Goal: Download file/media

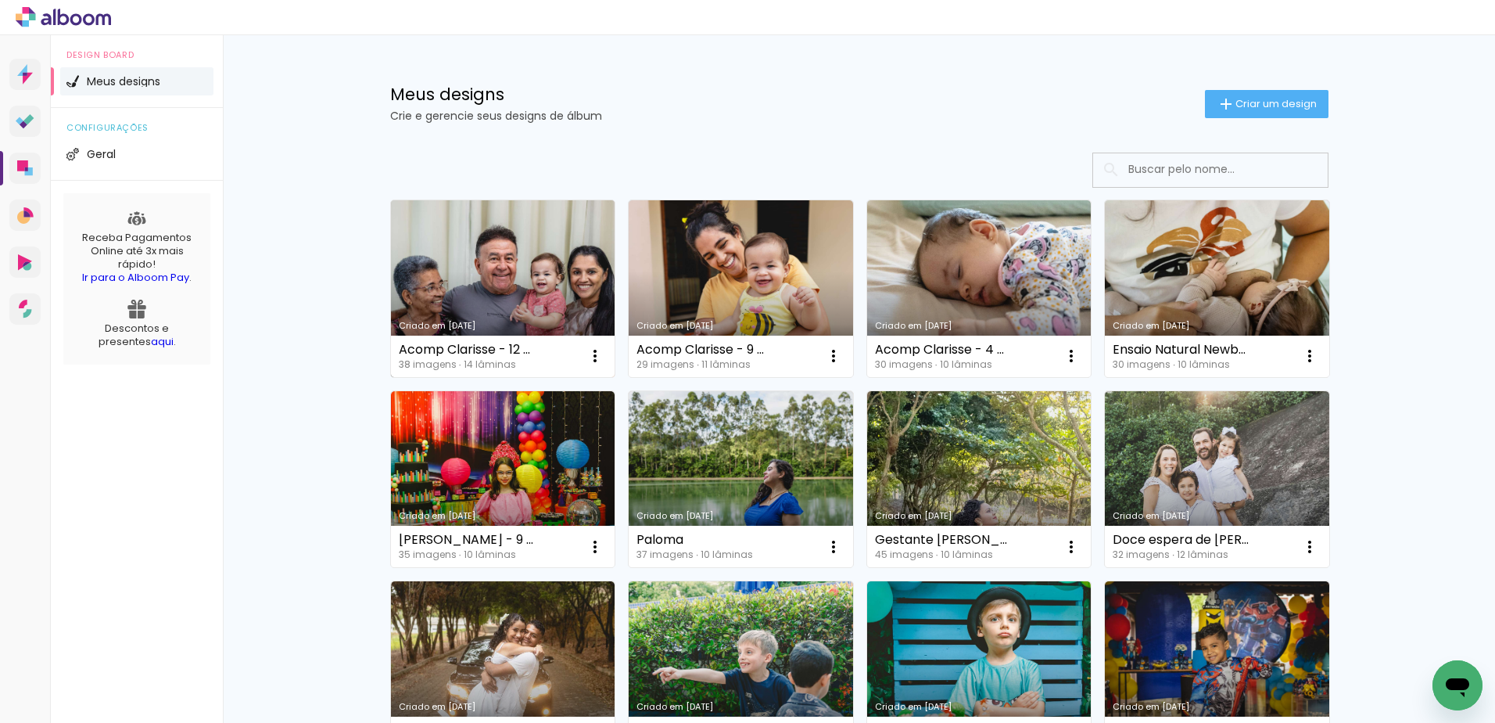
click at [562, 307] on link "Criado em [DATE]" at bounding box center [503, 288] width 224 height 177
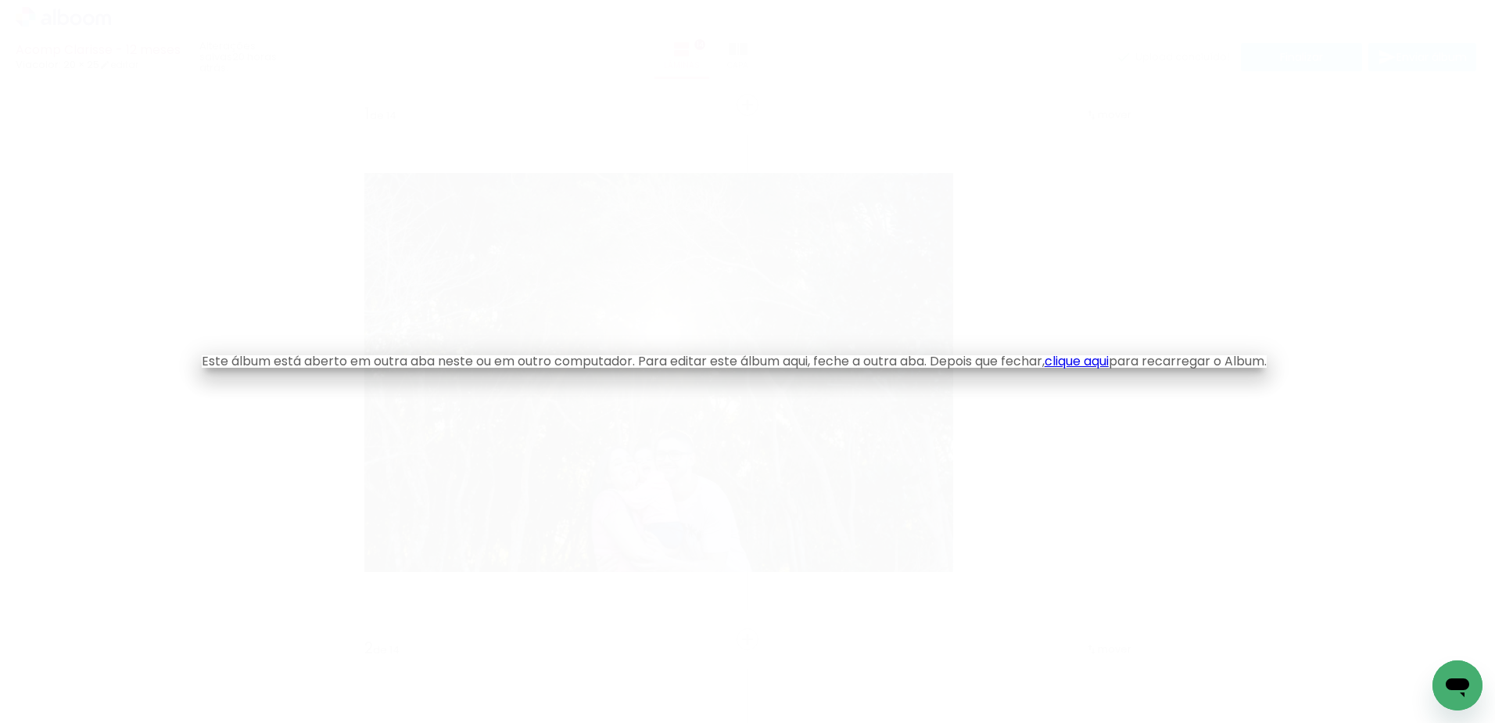
click at [1097, 367] on link "clique aqui" at bounding box center [1077, 361] width 64 height 18
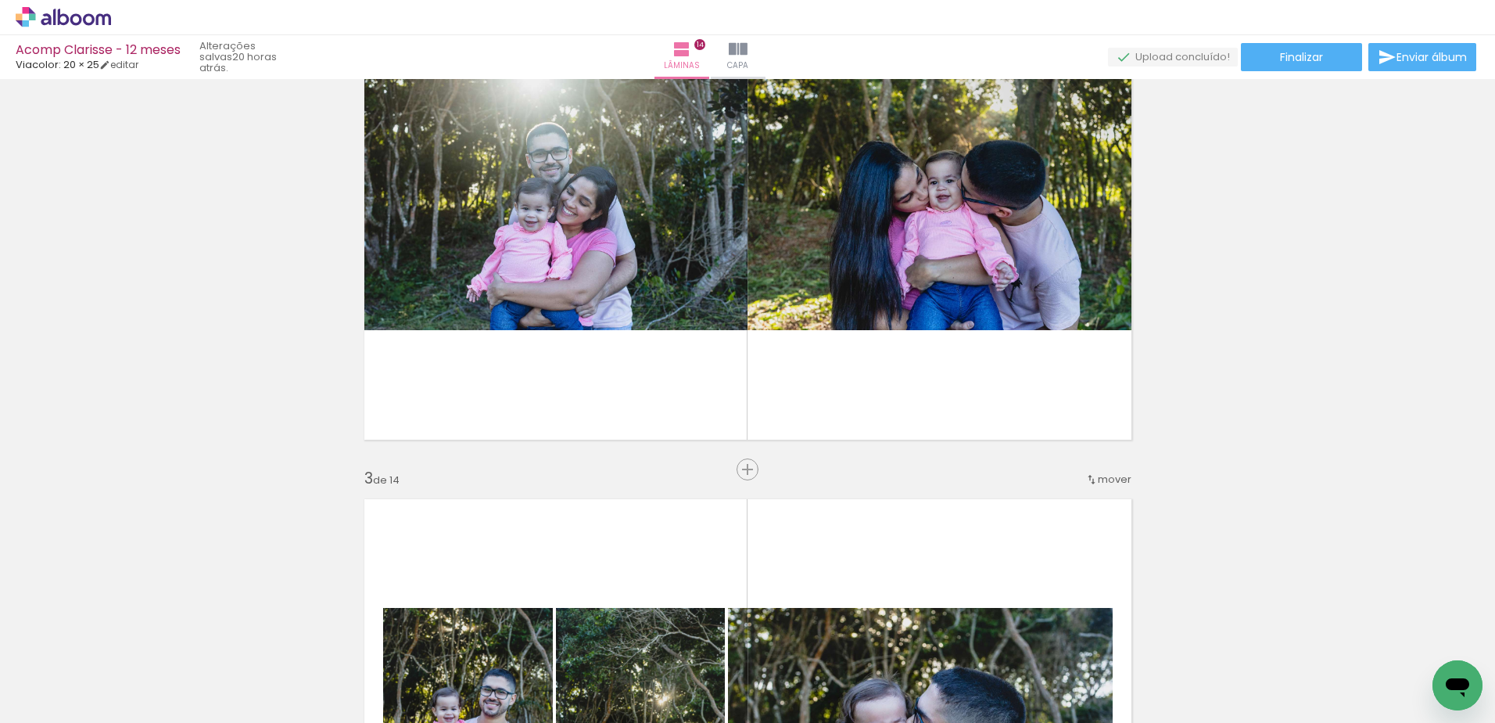
scroll to position [626, 0]
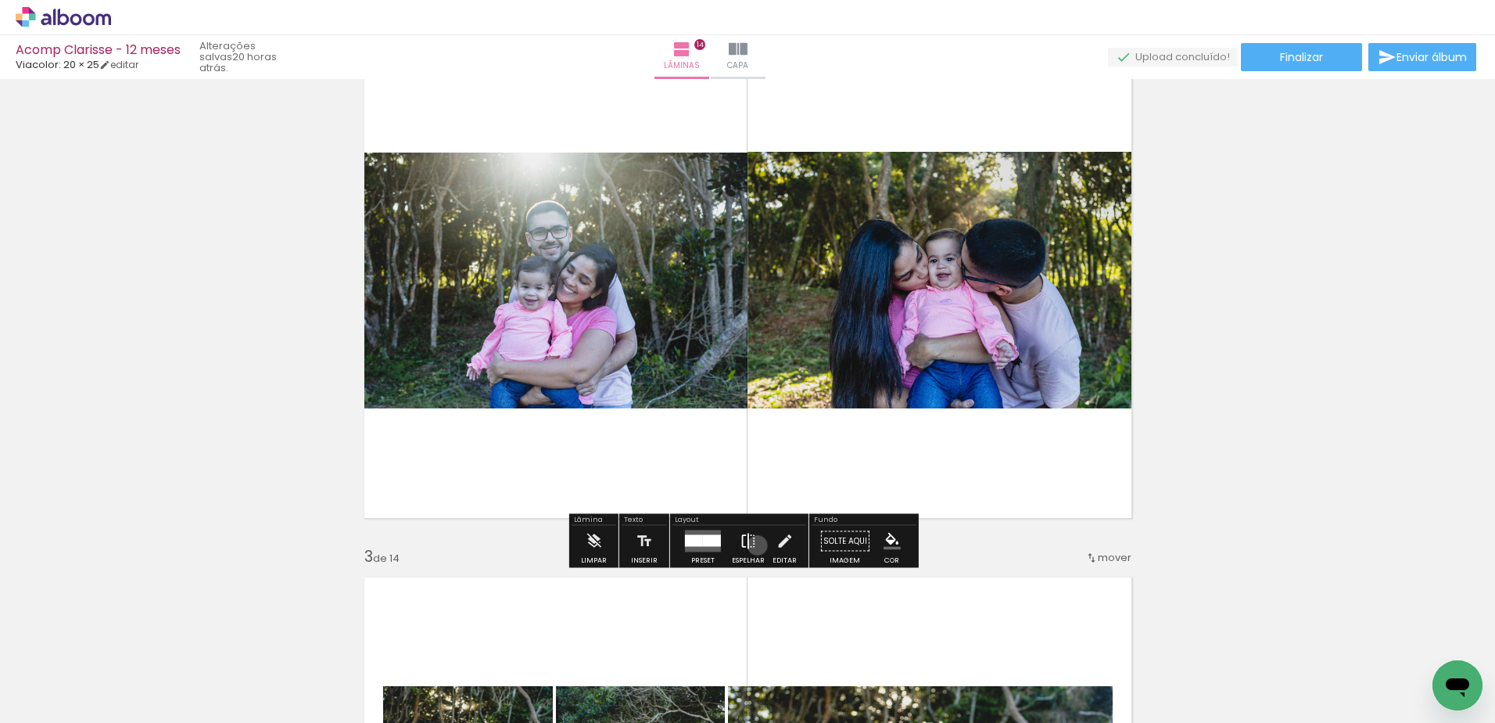
click at [754, 545] on paper-button "Espelhar" at bounding box center [748, 546] width 41 height 40
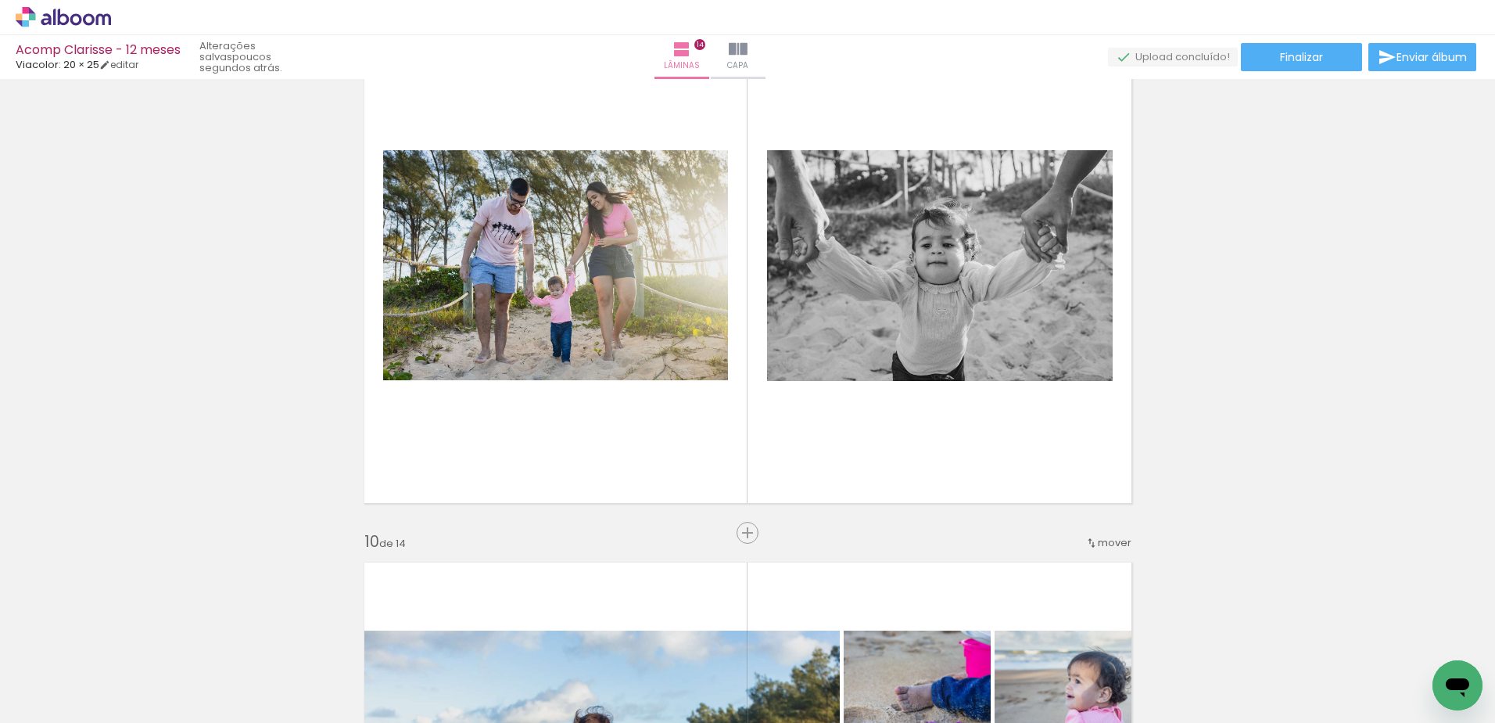
scroll to position [4302, 0]
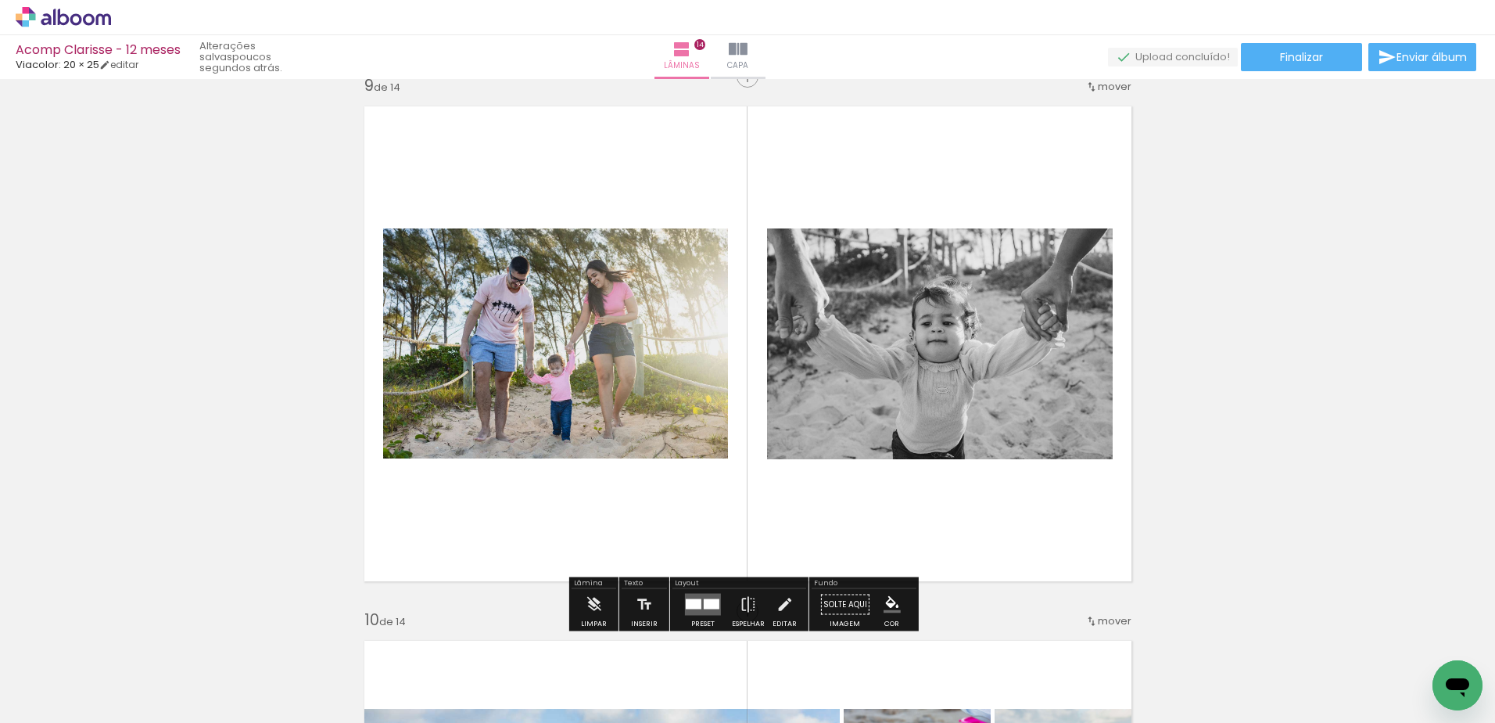
click at [685, 594] on quentale-layouter at bounding box center [703, 605] width 36 height 22
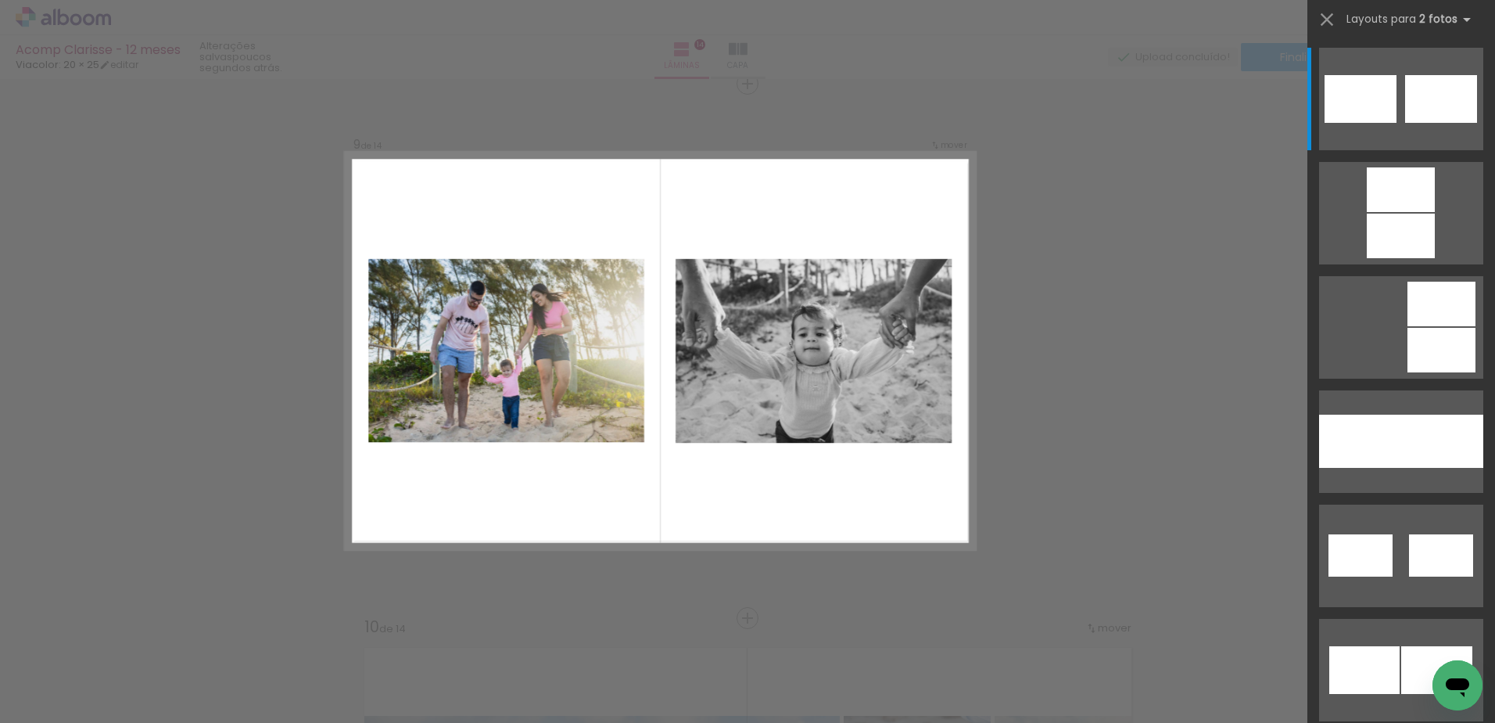
scroll to position [4294, 0]
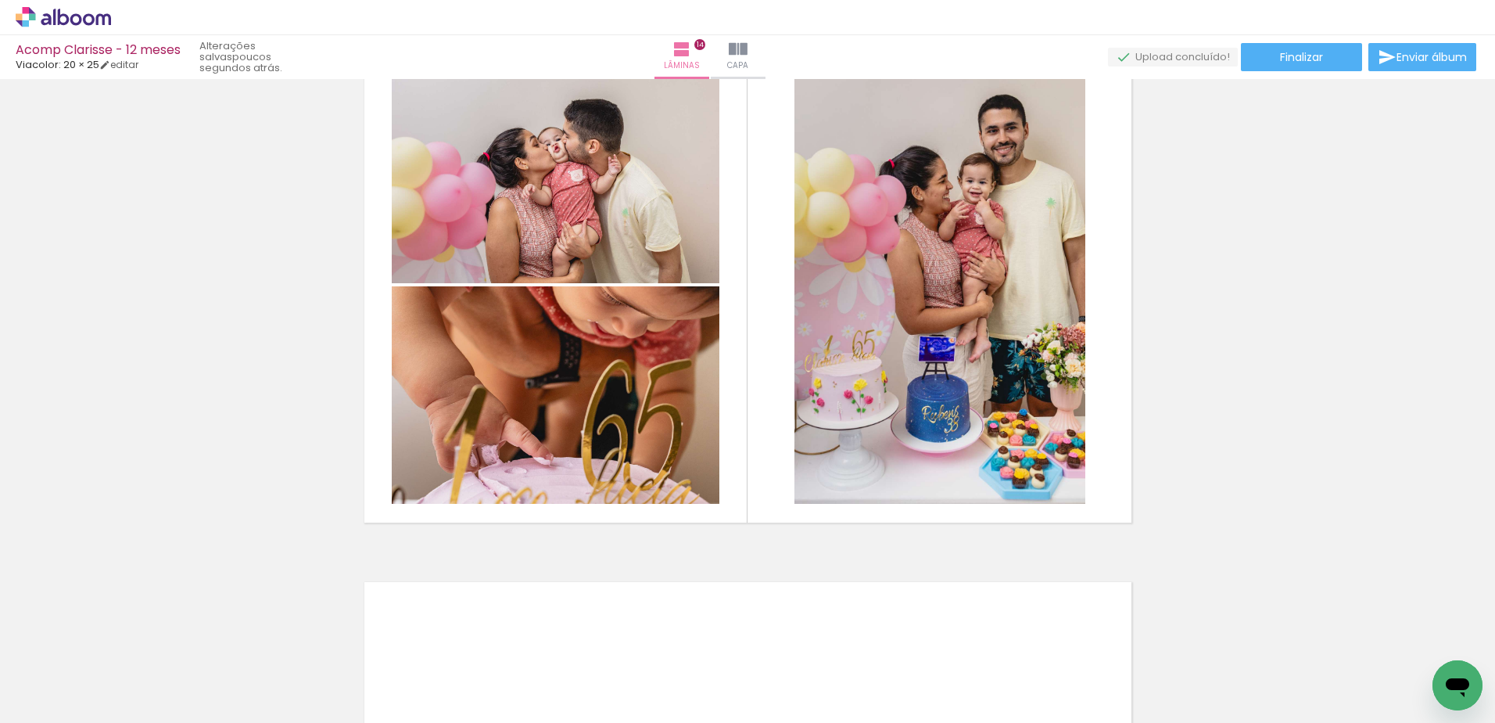
scroll to position [6875, 0]
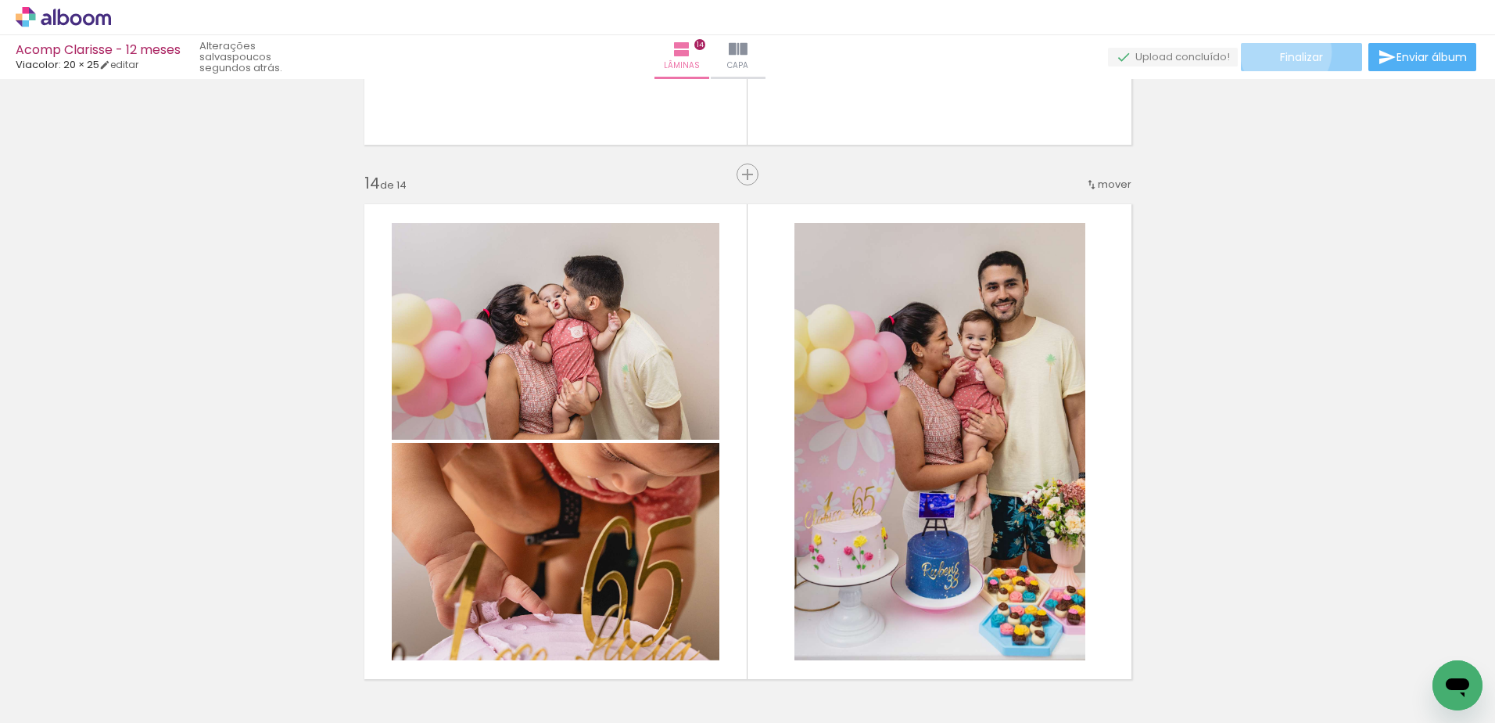
click at [1280, 52] on span "Finalizar" at bounding box center [1301, 57] width 43 height 11
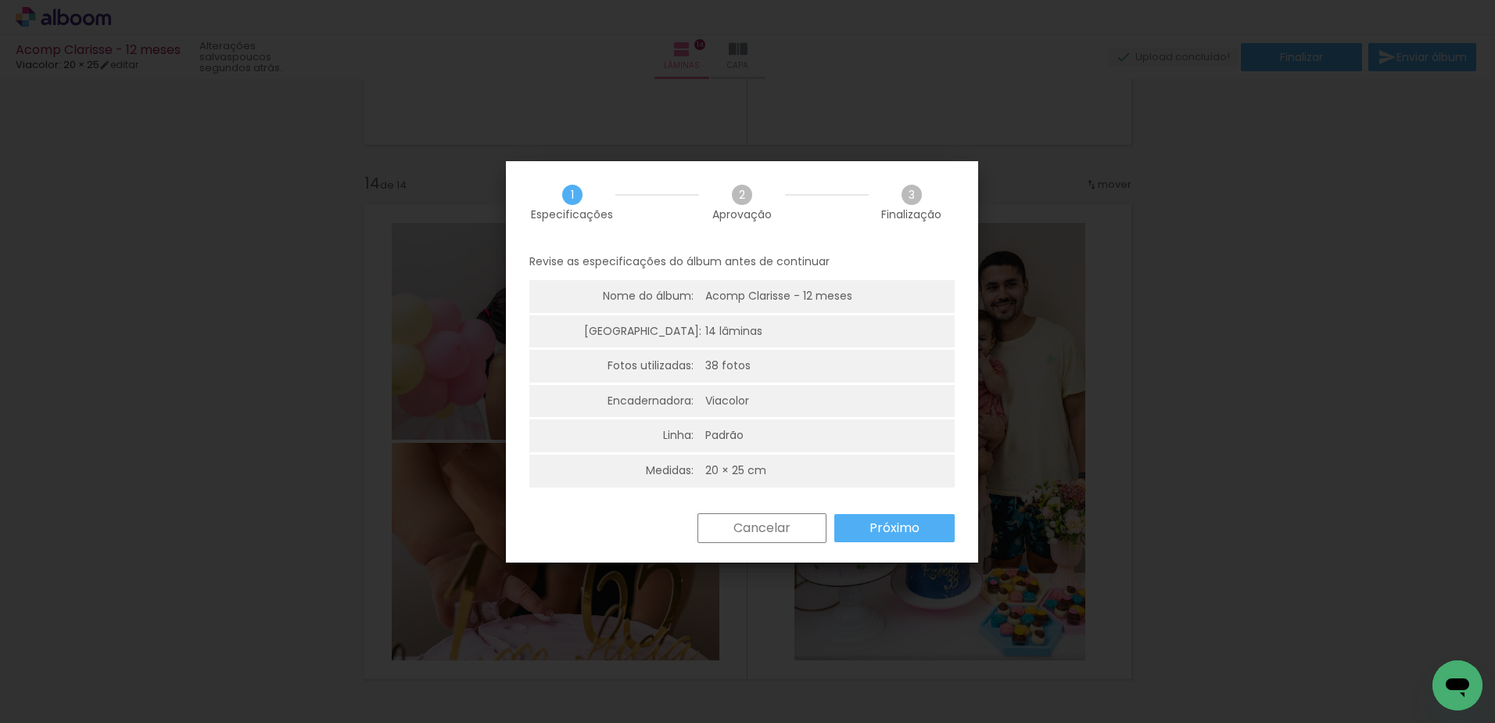
click at [0, 0] on slot "Próximo" at bounding box center [0, 0] width 0 height 0
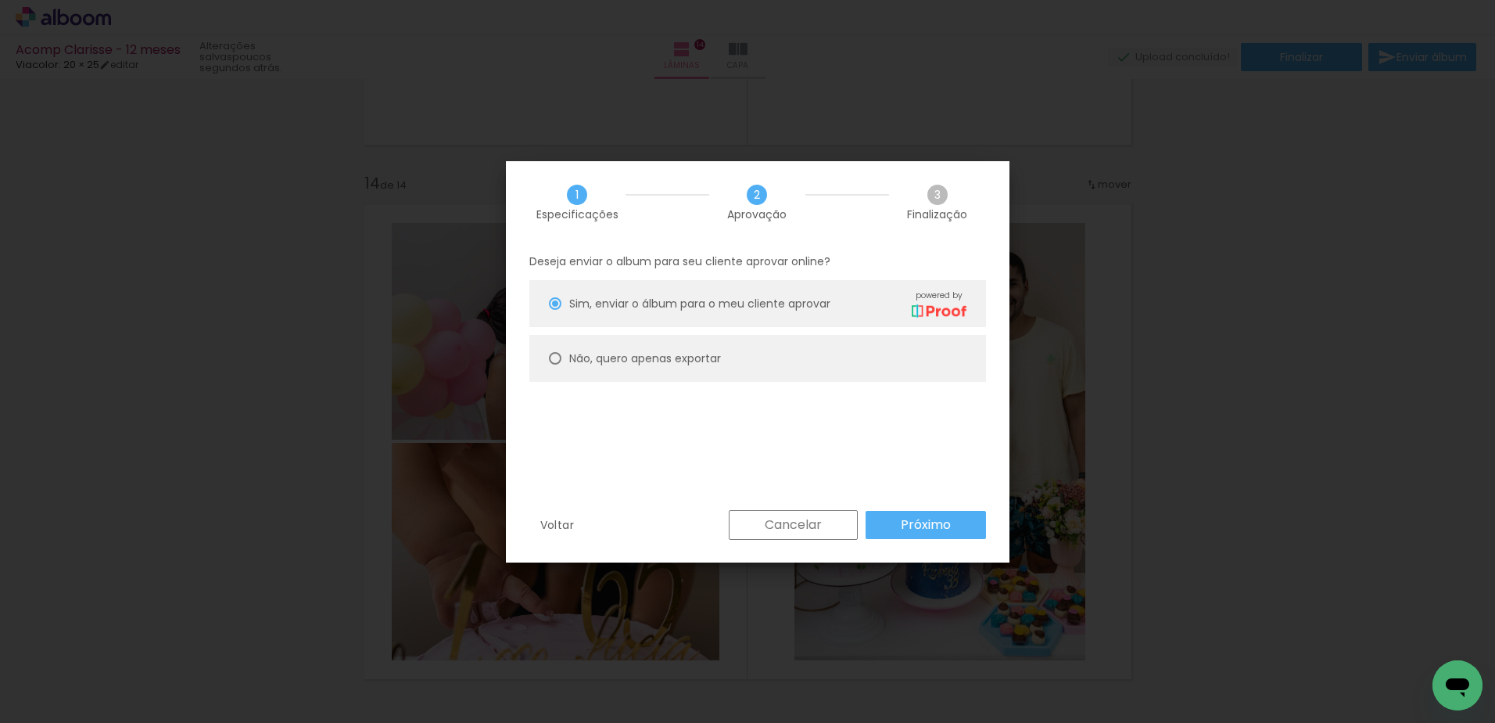
click at [0, 0] on slot "Não, quero apenas exportar" at bounding box center [0, 0] width 0 height 0
type paper-radio-button "on"
click at [0, 0] on slot "Próximo" at bounding box center [0, 0] width 0 height 0
type input "Alta, 300 DPI"
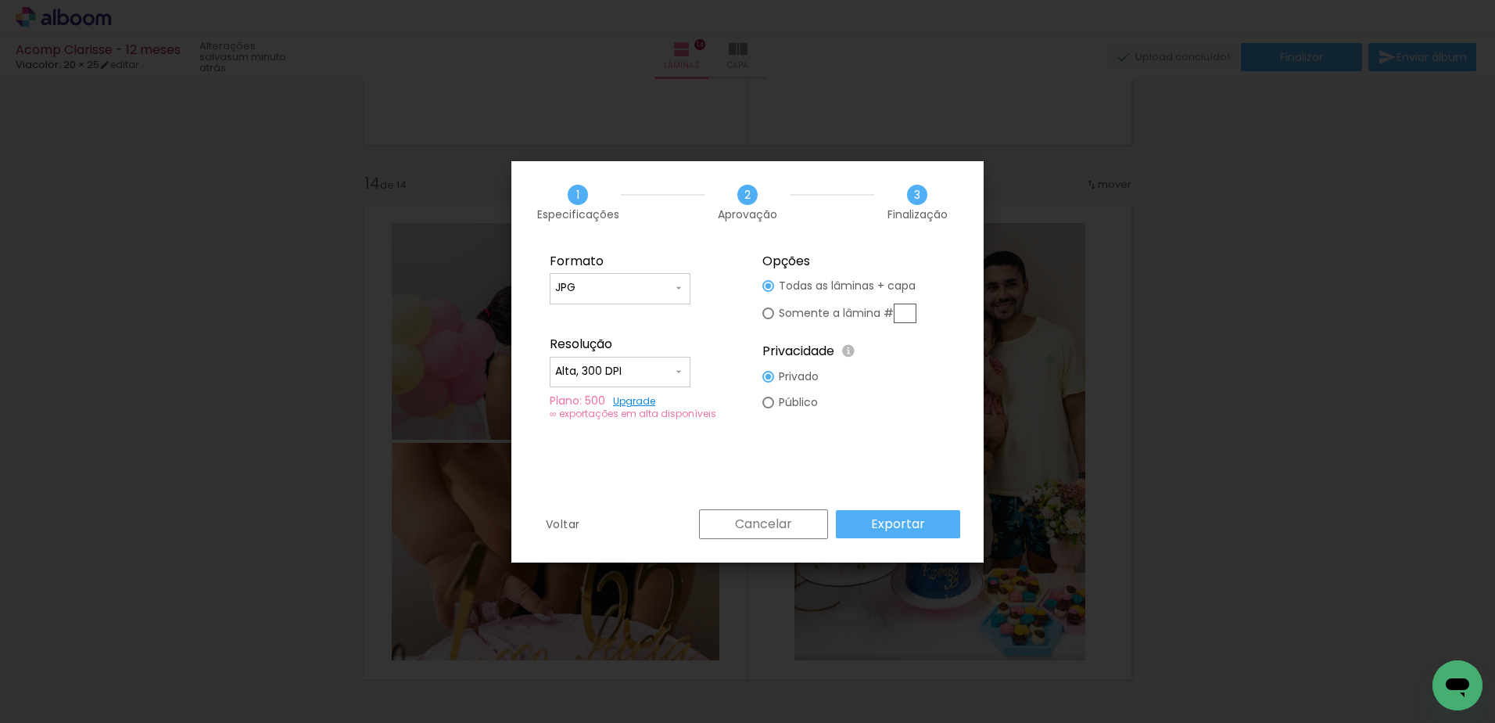
click at [0, 0] on slot "Exportar" at bounding box center [0, 0] width 0 height 0
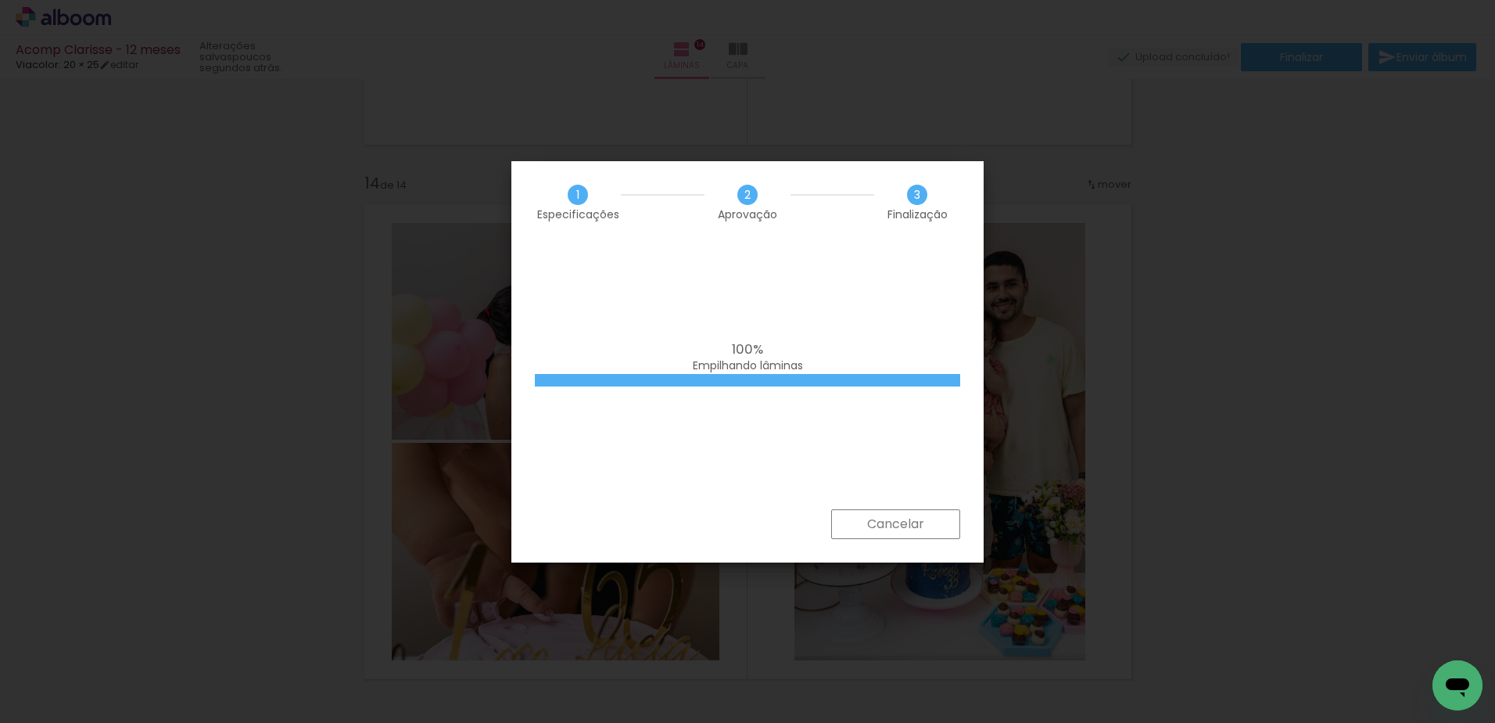
scroll to position [799, 0]
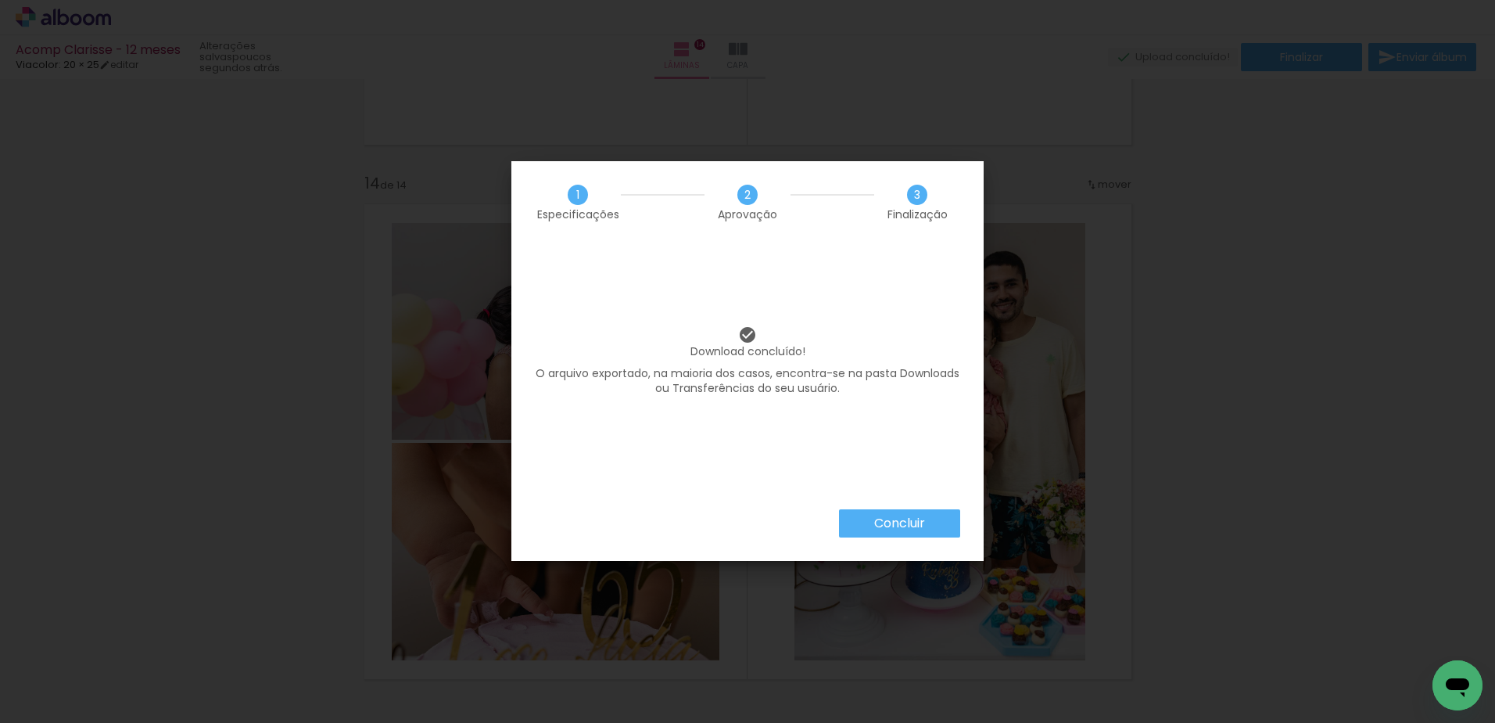
drag, startPoint x: 839, startPoint y: 512, endPoint x: 852, endPoint y: 522, distance: 15.6
click at [839, 512] on paper-button "Concluir" at bounding box center [899, 523] width 121 height 28
